Goal: Task Accomplishment & Management: Manage account settings

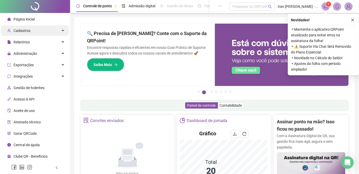
click at [22, 30] on span "Cadastros" at bounding box center [21, 31] width 17 height 4
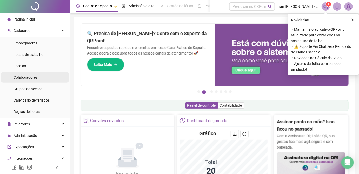
click at [31, 81] on div "Colaboradores" at bounding box center [25, 77] width 24 height 10
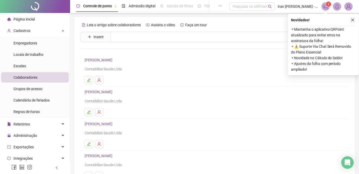
click at [353, 20] on icon "close" at bounding box center [353, 20] width 4 height 4
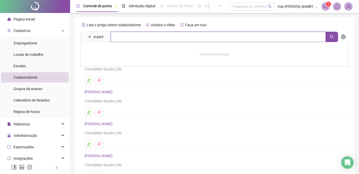
click at [151, 37] on input "text" at bounding box center [218, 37] width 215 height 10
click at [332, 39] on icon "search" at bounding box center [332, 37] width 4 height 4
type input "******"
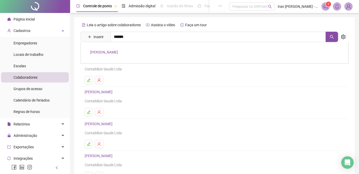
click at [106, 52] on link "MIRIAN TEIXEIRA SANTOS" at bounding box center [104, 52] width 28 height 4
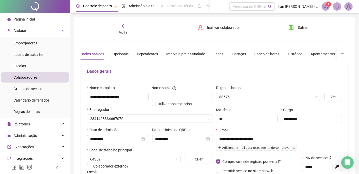
type input "**********"
click at [235, 54] on div "Licenças" at bounding box center [238, 54] width 14 height 6
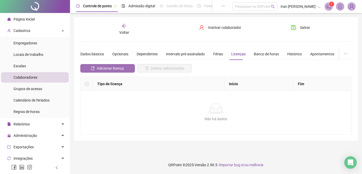
click at [106, 67] on span "Adicionar licença" at bounding box center [110, 68] width 27 height 6
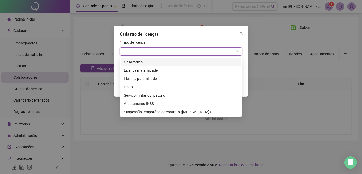
click at [132, 55] on input "search" at bounding box center [179, 51] width 112 height 8
click at [149, 72] on div "Licença maternidade" at bounding box center [181, 70] width 114 height 6
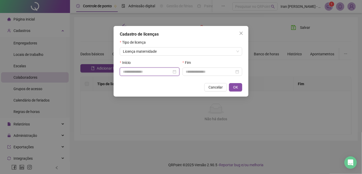
click at [147, 72] on input at bounding box center [147, 72] width 49 height 6
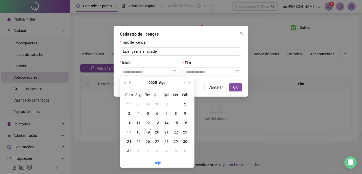
click at [129, 82] on button "prev-year" at bounding box center [131, 82] width 6 height 10
type input "**********"
click at [186, 122] on div "17" at bounding box center [185, 123] width 6 height 6
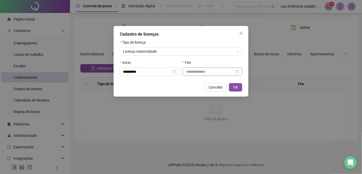
click at [239, 73] on div at bounding box center [213, 71] width 60 height 8
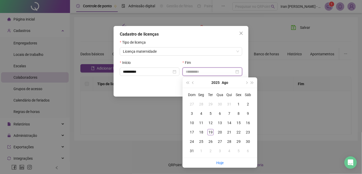
type input "**********"
click at [247, 84] on button "next-year" at bounding box center [247, 82] width 6 height 10
type input "**********"
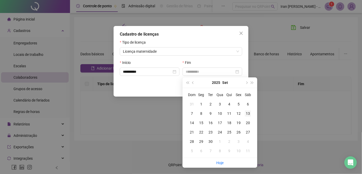
type input "**********"
click at [249, 114] on div "13" at bounding box center [248, 113] width 6 height 6
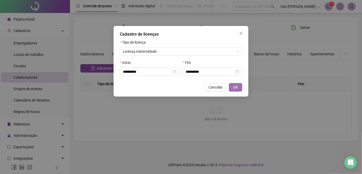
click at [235, 88] on span "OK" at bounding box center [235, 87] width 5 height 6
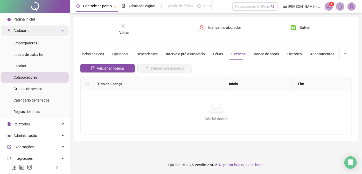
click at [41, 29] on div "Cadastros" at bounding box center [35, 30] width 68 height 10
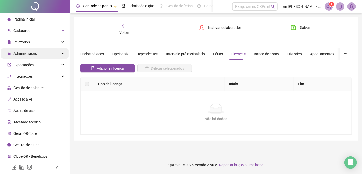
click at [48, 57] on div "Administração" at bounding box center [35, 53] width 68 height 10
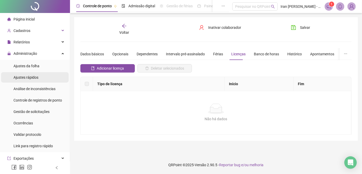
click at [42, 76] on li "Ajustes rápidos" at bounding box center [35, 77] width 68 height 10
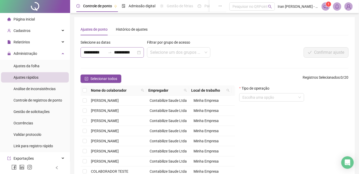
click at [109, 53] on icon "swap-right" at bounding box center [110, 52] width 4 height 4
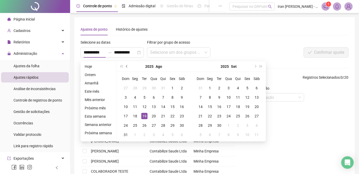
click at [124, 67] on button "prev-year" at bounding box center [127, 66] width 6 height 10
click at [125, 67] on button "prev-year" at bounding box center [127, 66] width 6 height 10
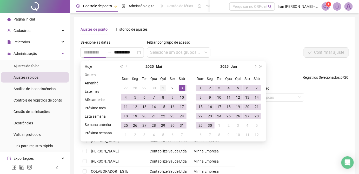
type input "**********"
click at [161, 87] on div "1" at bounding box center [163, 88] width 6 height 6
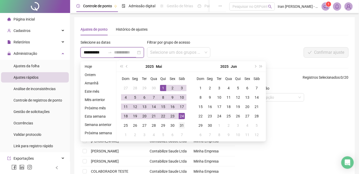
type input "**********"
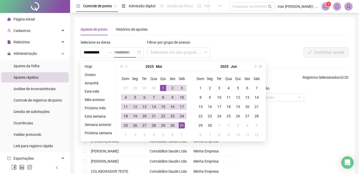
click at [179, 127] on div "31" at bounding box center [182, 125] width 6 height 6
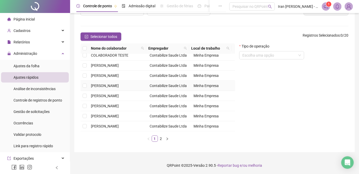
scroll to position [42, 0]
click at [160, 138] on link "2" at bounding box center [161, 139] width 6 height 6
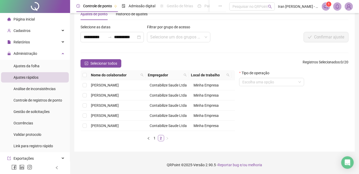
scroll to position [0, 0]
click at [110, 83] on span "MIRIAN TEIXEIRA SANTOS" at bounding box center [105, 85] width 28 height 4
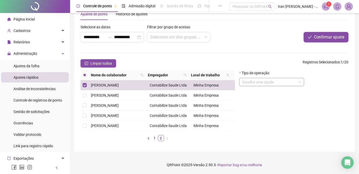
click at [266, 78] on input "search" at bounding box center [269, 82] width 54 height 8
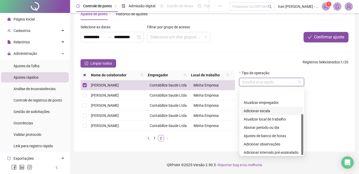
scroll to position [42, 0]
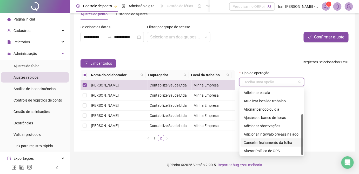
click at [280, 140] on div "Cancelar fechamento da folha" at bounding box center [271, 143] width 57 height 6
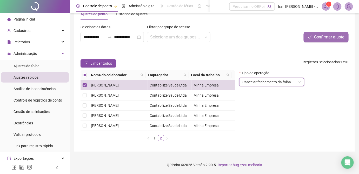
click at [329, 34] on span "Confirmar ajuste" at bounding box center [329, 37] width 30 height 6
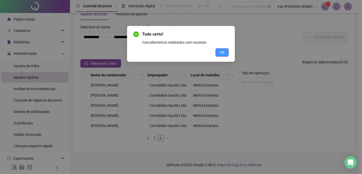
click at [227, 51] on button "OK" at bounding box center [222, 52] width 13 height 8
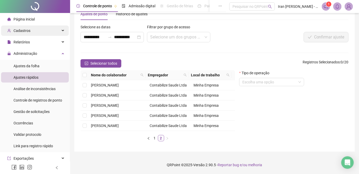
click at [29, 33] on span "Cadastros" at bounding box center [21, 31] width 17 height 4
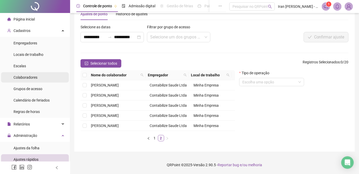
click at [34, 76] on span "Colaboradores" at bounding box center [25, 77] width 24 height 4
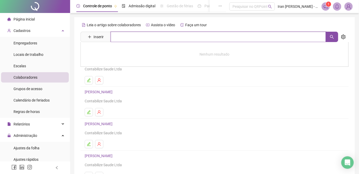
click at [121, 37] on input "text" at bounding box center [218, 37] width 215 height 10
click at [331, 39] on button "button" at bounding box center [331, 37] width 12 height 10
type input "******"
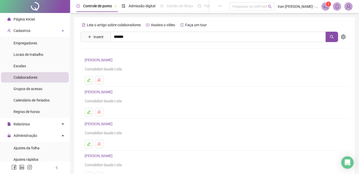
click at [107, 51] on link "MIRIAN TEIXEIRA SANTOS" at bounding box center [104, 52] width 28 height 4
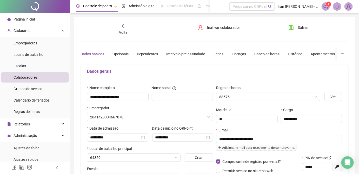
type input "**********"
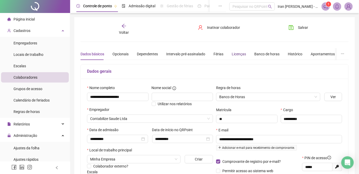
click at [235, 54] on div "Licenças" at bounding box center [238, 54] width 14 height 6
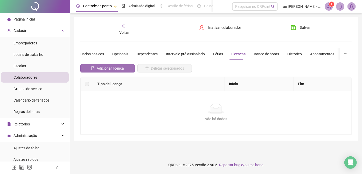
click at [101, 67] on span "Adicionar licença" at bounding box center [110, 68] width 27 height 6
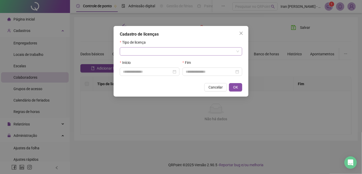
click at [151, 53] on input "search" at bounding box center [179, 51] width 112 height 8
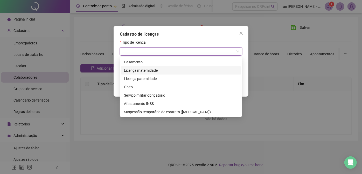
click at [149, 69] on div "Licença maternidade" at bounding box center [181, 70] width 114 height 6
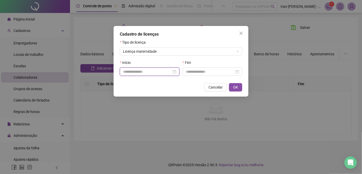
click at [154, 72] on input at bounding box center [147, 72] width 49 height 6
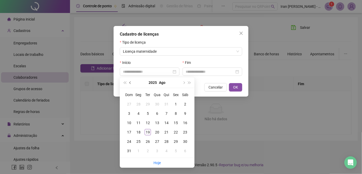
click at [129, 83] on button "prev-year" at bounding box center [131, 82] width 6 height 10
type input "**********"
click at [185, 124] on div "17" at bounding box center [185, 123] width 6 height 6
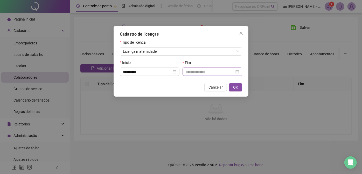
click at [239, 72] on div at bounding box center [212, 72] width 53 height 6
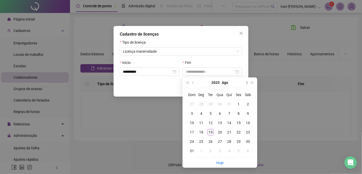
click at [246, 83] on span "next-year" at bounding box center [246, 82] width 3 height 3
type input "**********"
click at [248, 113] on div "13" at bounding box center [248, 113] width 6 height 6
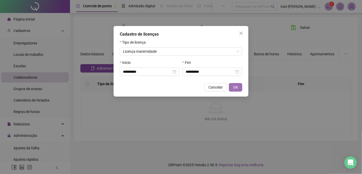
click at [234, 88] on span "OK" at bounding box center [235, 87] width 5 height 6
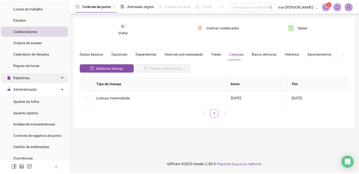
scroll to position [47, 0]
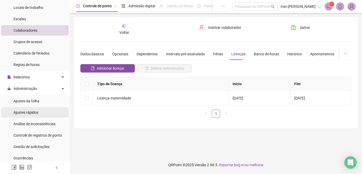
click at [41, 110] on li "Ajustes rápidos" at bounding box center [35, 112] width 68 height 10
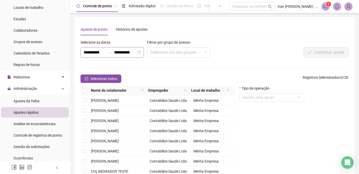
click at [111, 53] on icon "swap-right" at bounding box center [110, 52] width 4 height 4
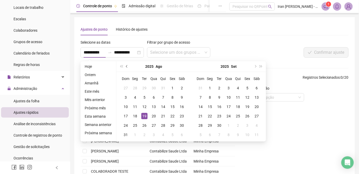
click at [126, 68] on button "prev-year" at bounding box center [127, 66] width 6 height 10
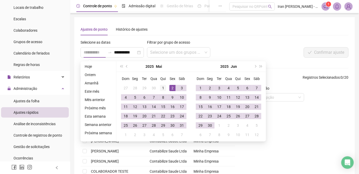
type input "**********"
click at [162, 88] on div "1" at bounding box center [163, 88] width 6 height 6
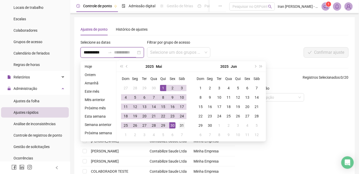
type input "**********"
click at [180, 126] on div "31" at bounding box center [182, 125] width 6 height 6
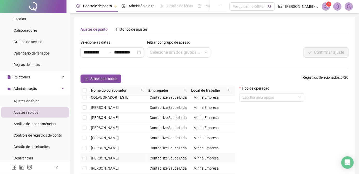
scroll to position [42, 0]
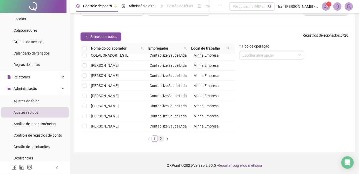
click at [162, 138] on link "2" at bounding box center [161, 139] width 6 height 6
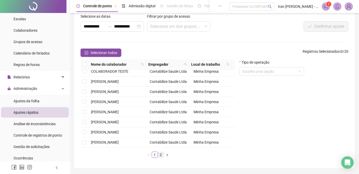
scroll to position [0, 0]
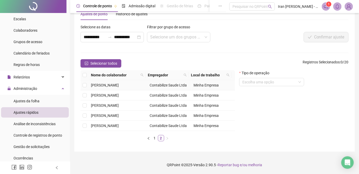
click at [113, 83] on span "MIRIAN TEIXEIRA SANTOS" at bounding box center [105, 85] width 28 height 4
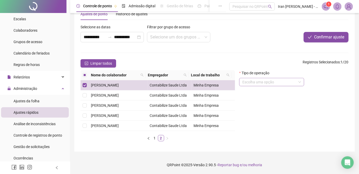
click at [270, 78] on input "search" at bounding box center [269, 82] width 54 height 8
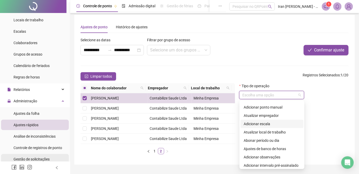
scroll to position [23, 0]
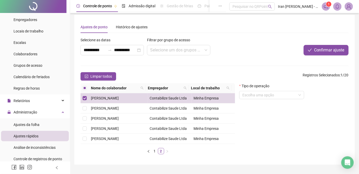
click at [44, 100] on div "Relatórios" at bounding box center [35, 100] width 68 height 10
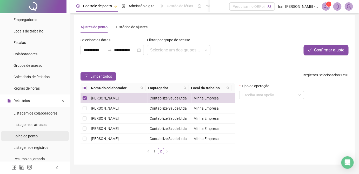
click at [46, 136] on li "Folha de ponto" at bounding box center [35, 136] width 68 height 10
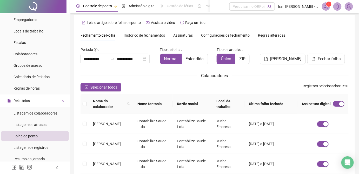
scroll to position [19, 0]
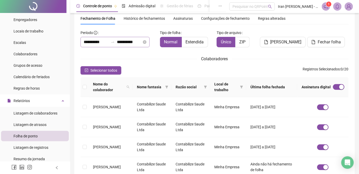
click at [115, 43] on icon "swap-right" at bounding box center [113, 42] width 4 height 4
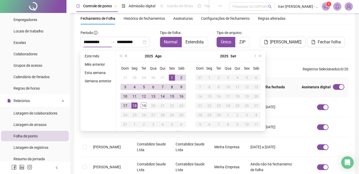
click at [126, 56] on span "prev-year" at bounding box center [126, 56] width 3 height 3
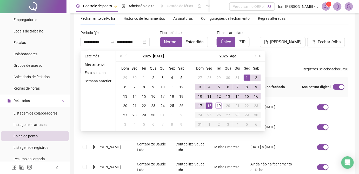
click at [126, 56] on span "prev-year" at bounding box center [126, 56] width 3 height 3
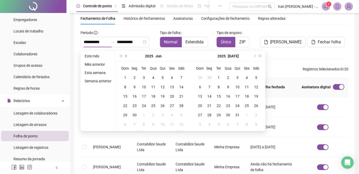
click at [126, 56] on span "prev-year" at bounding box center [126, 56] width 3 height 3
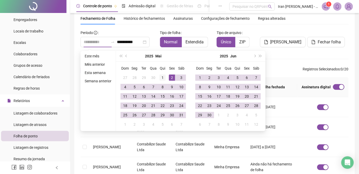
type input "**********"
click at [162, 76] on div "1" at bounding box center [162, 77] width 6 height 6
type input "**********"
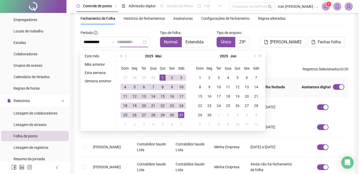
click at [179, 116] on div "31" at bounding box center [181, 115] width 6 height 6
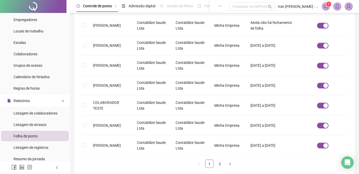
scroll to position [184, 0]
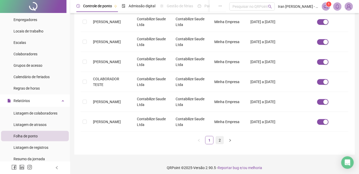
click at [221, 138] on link "2" at bounding box center [220, 140] width 8 height 8
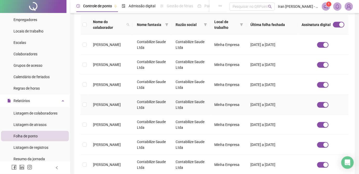
scroll to position [90, 0]
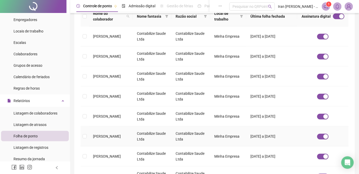
click at [96, 135] on span "MIRIAN TEIXEIRA SANTOS" at bounding box center [107, 136] width 28 height 4
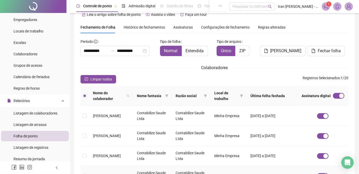
scroll to position [0, 0]
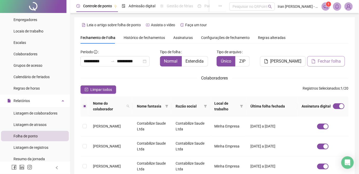
click at [327, 61] on span "Fechar folha" at bounding box center [328, 61] width 23 height 6
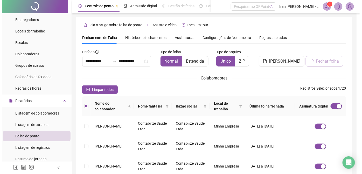
scroll to position [19, 0]
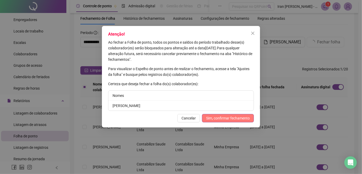
click at [222, 119] on span "Sim, confirmar fechamento" at bounding box center [228, 118] width 44 height 6
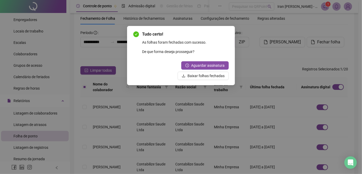
click at [251, 59] on div "Tudo certo! As folhas foram fechadas com sucesso. De que forma deseja prossegui…" at bounding box center [181, 87] width 362 height 174
click at [95, 52] on div "Tudo certo! As folhas foram fechadas com sucesso. De que forma deseja prossegui…" at bounding box center [181, 87] width 362 height 174
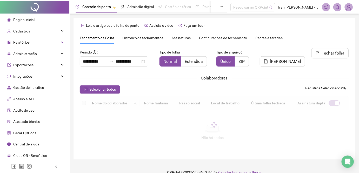
scroll to position [19, 0]
